Goal: Find specific page/section: Find specific page/section

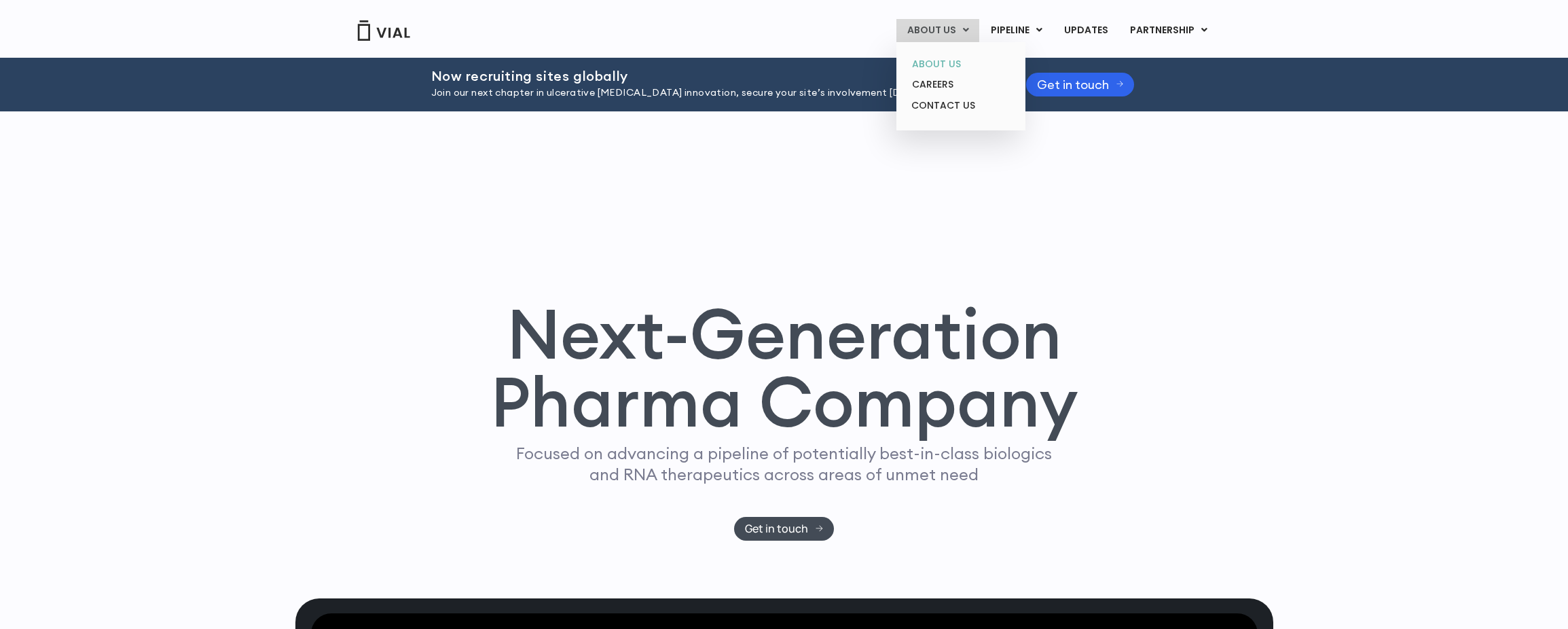
click at [923, 68] on link "ABOUT US" at bounding box center [961, 64] width 119 height 21
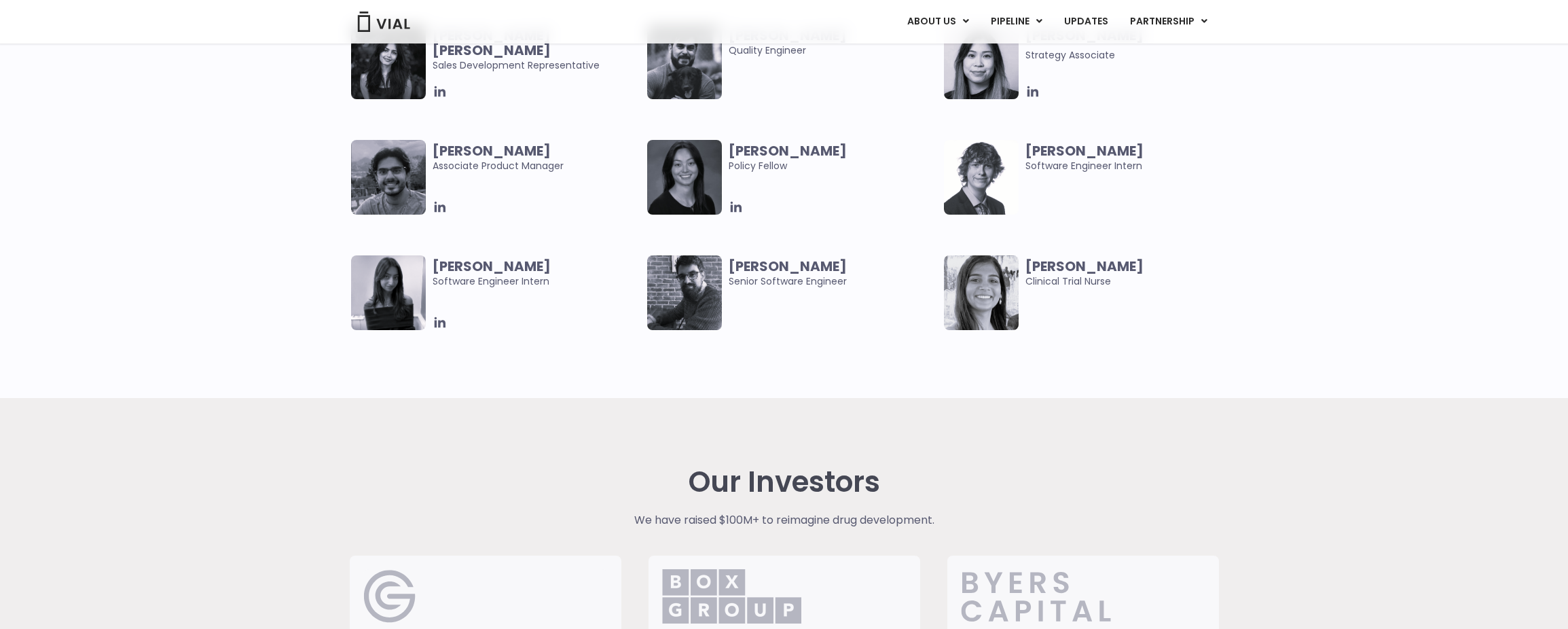
scroll to position [2808, 0]
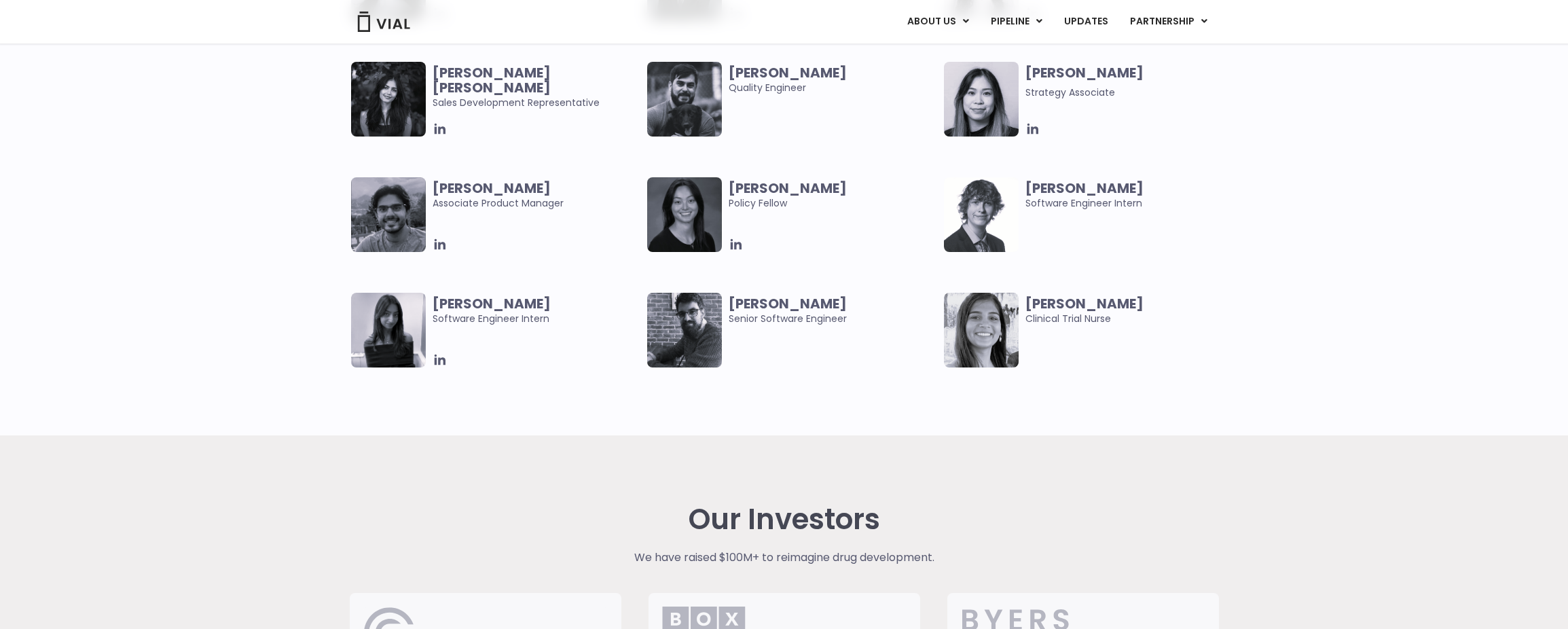
click at [1087, 195] on b "[PERSON_NAME]" at bounding box center [1085, 188] width 118 height 19
